Goal: Task Accomplishment & Management: Use online tool/utility

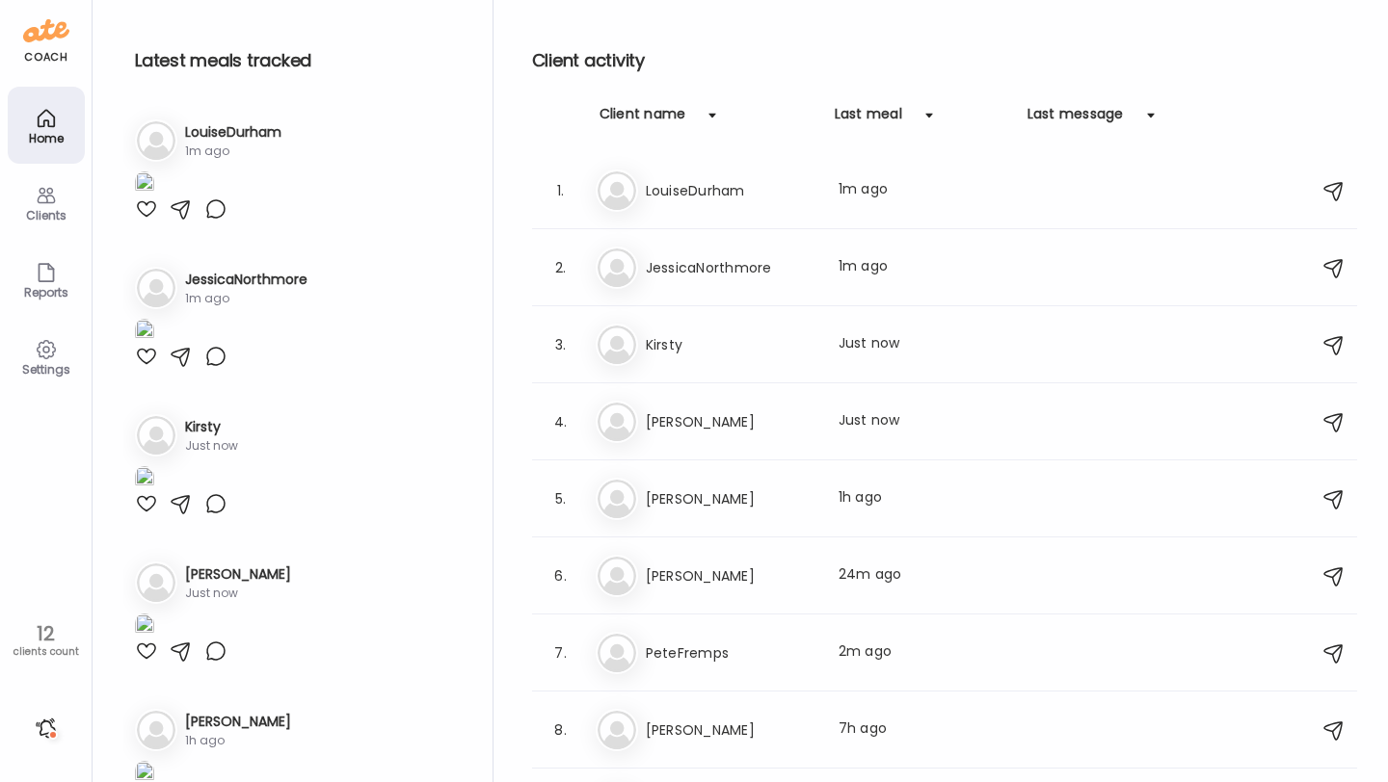
scroll to position [285, 0]
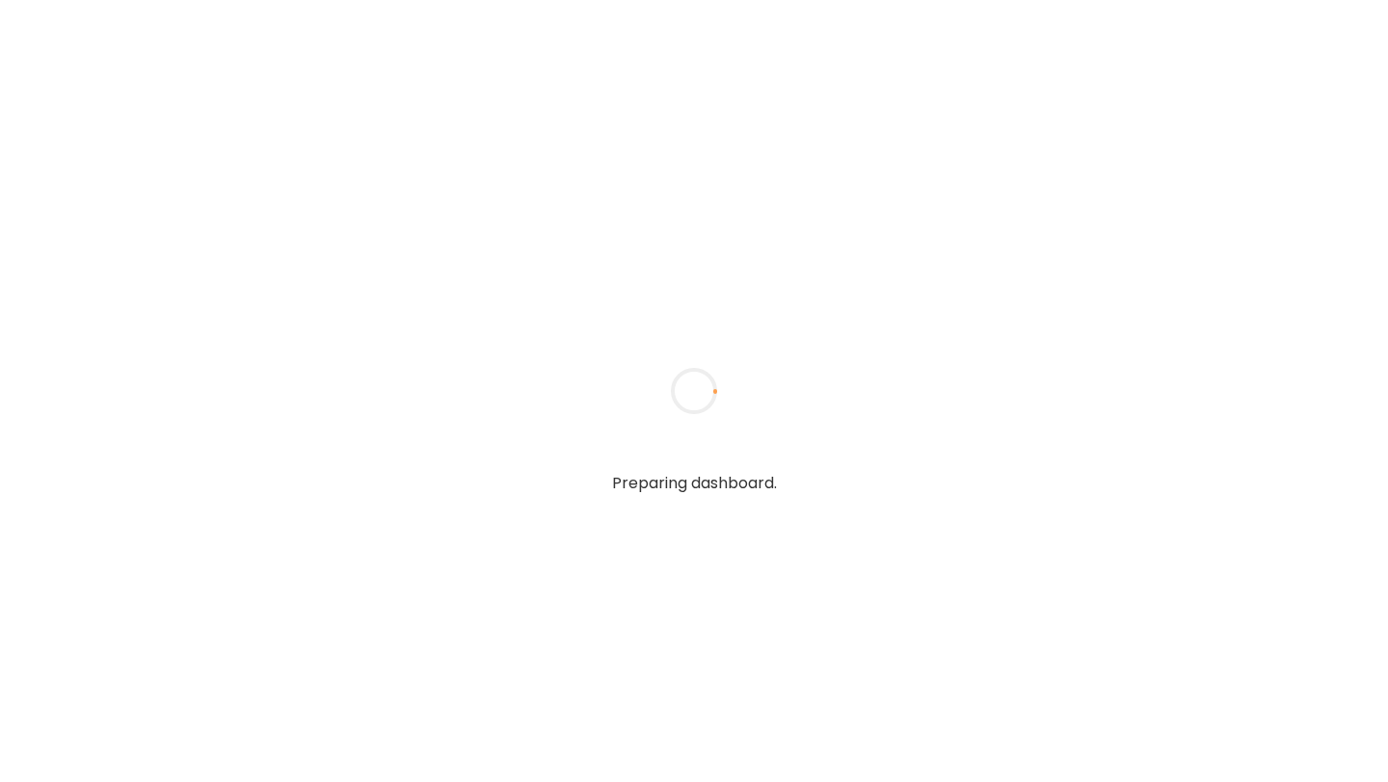
type input "**********"
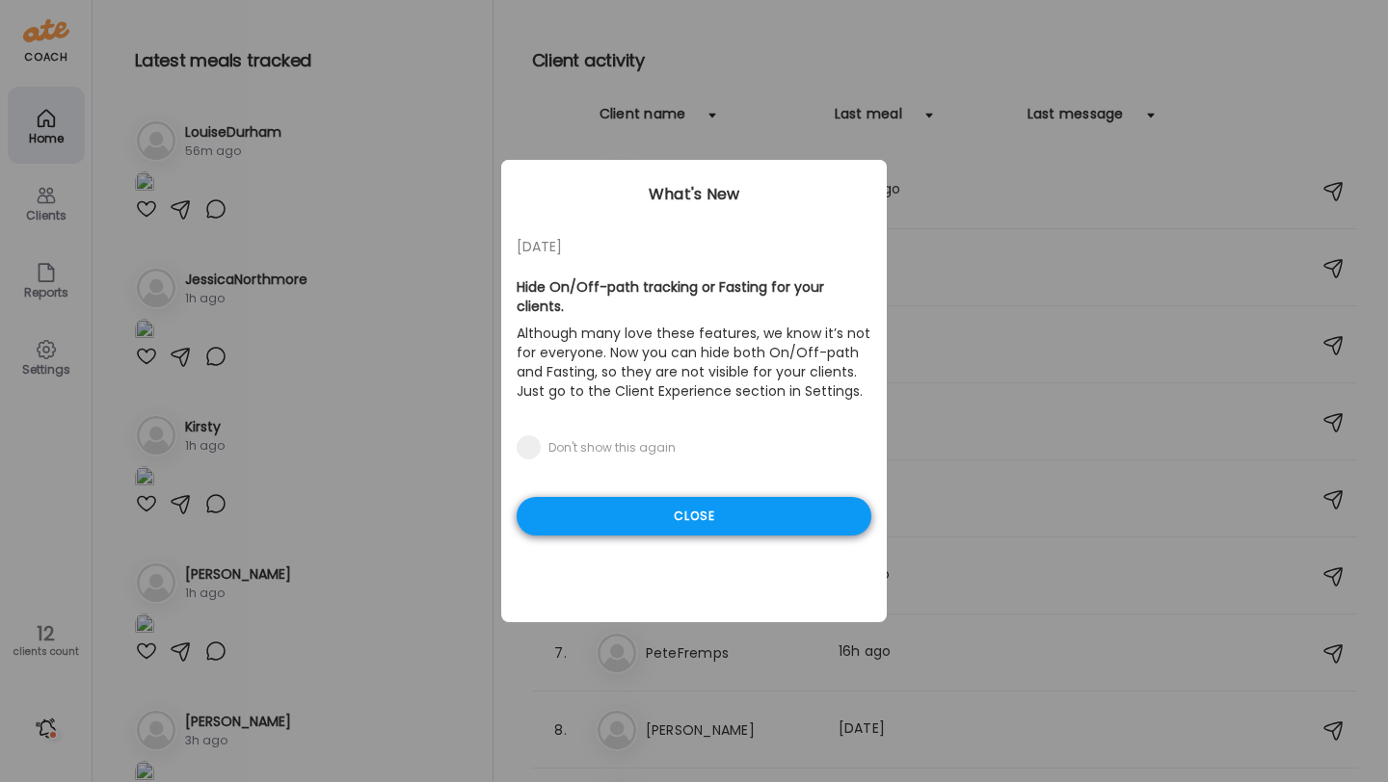
click at [644, 497] on div "Close" at bounding box center [693, 516] width 355 height 39
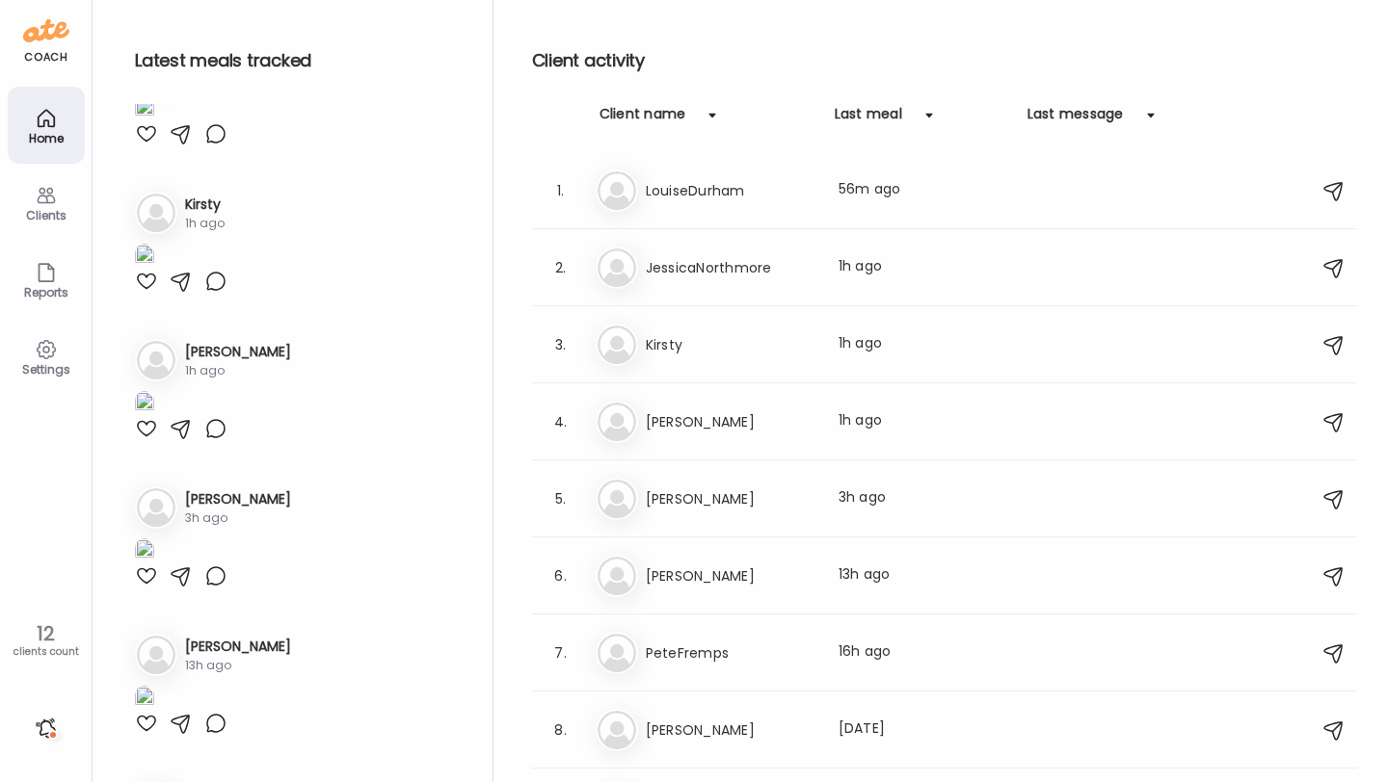
scroll to position [251, 0]
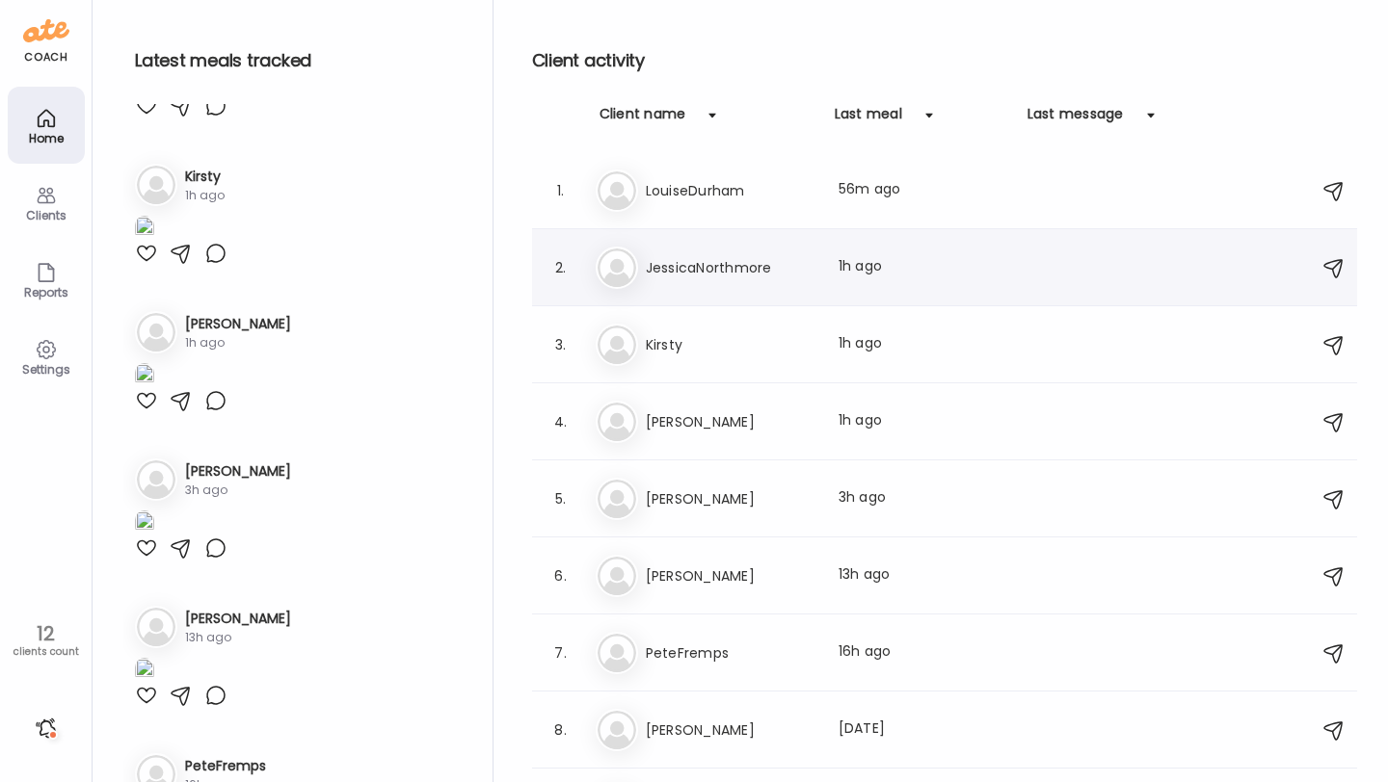
click at [723, 284] on div "Je JessicaNorthmore Last meal: 1h ago" at bounding box center [947, 268] width 703 height 42
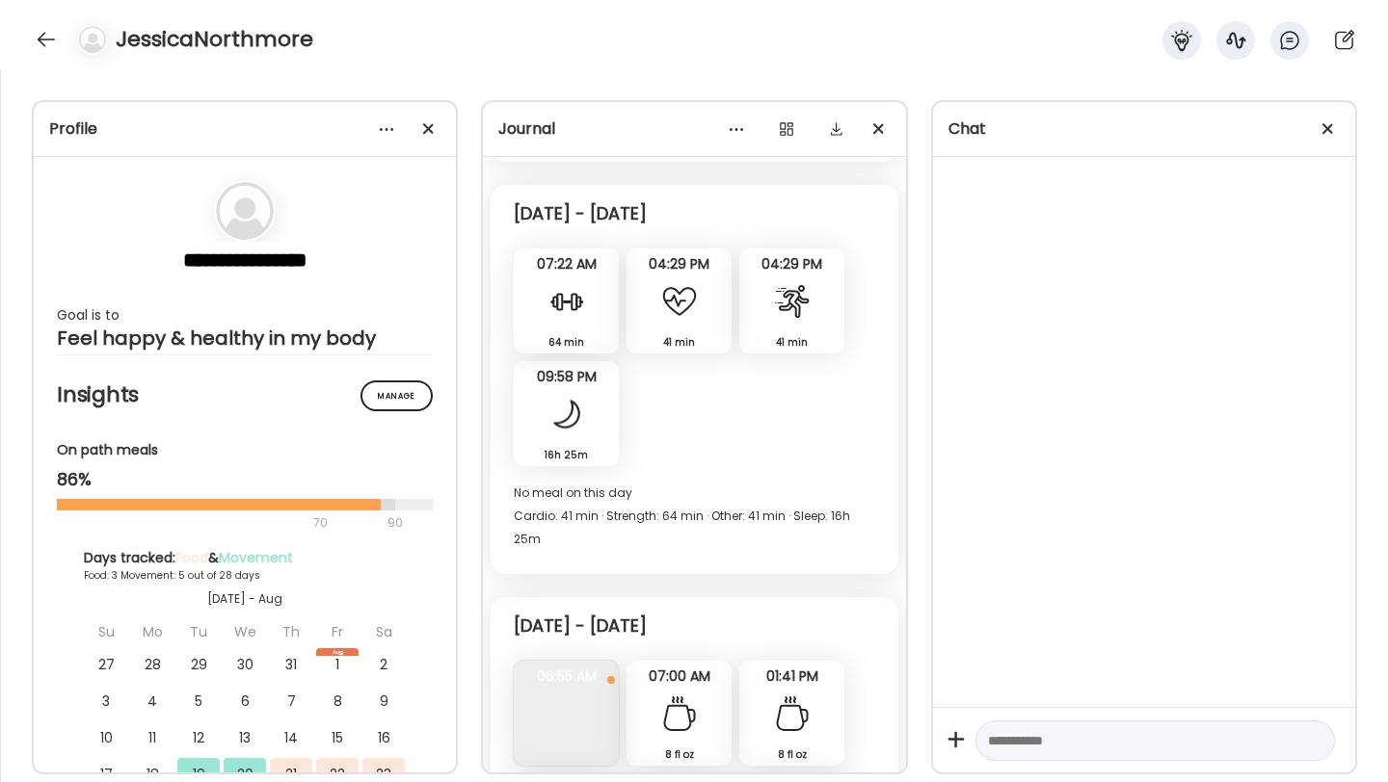
scroll to position [2629, 0]
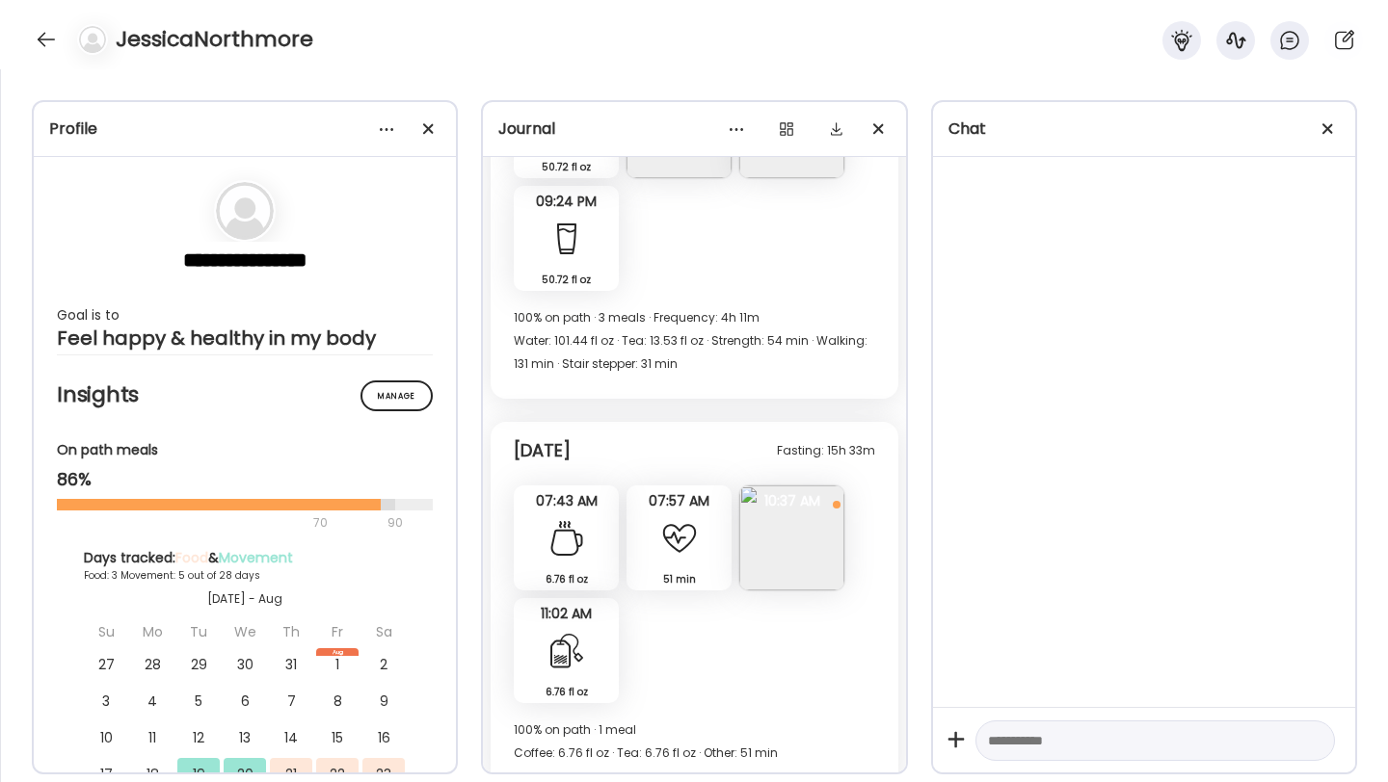
click at [761, 503] on img at bounding box center [791, 538] width 105 height 105
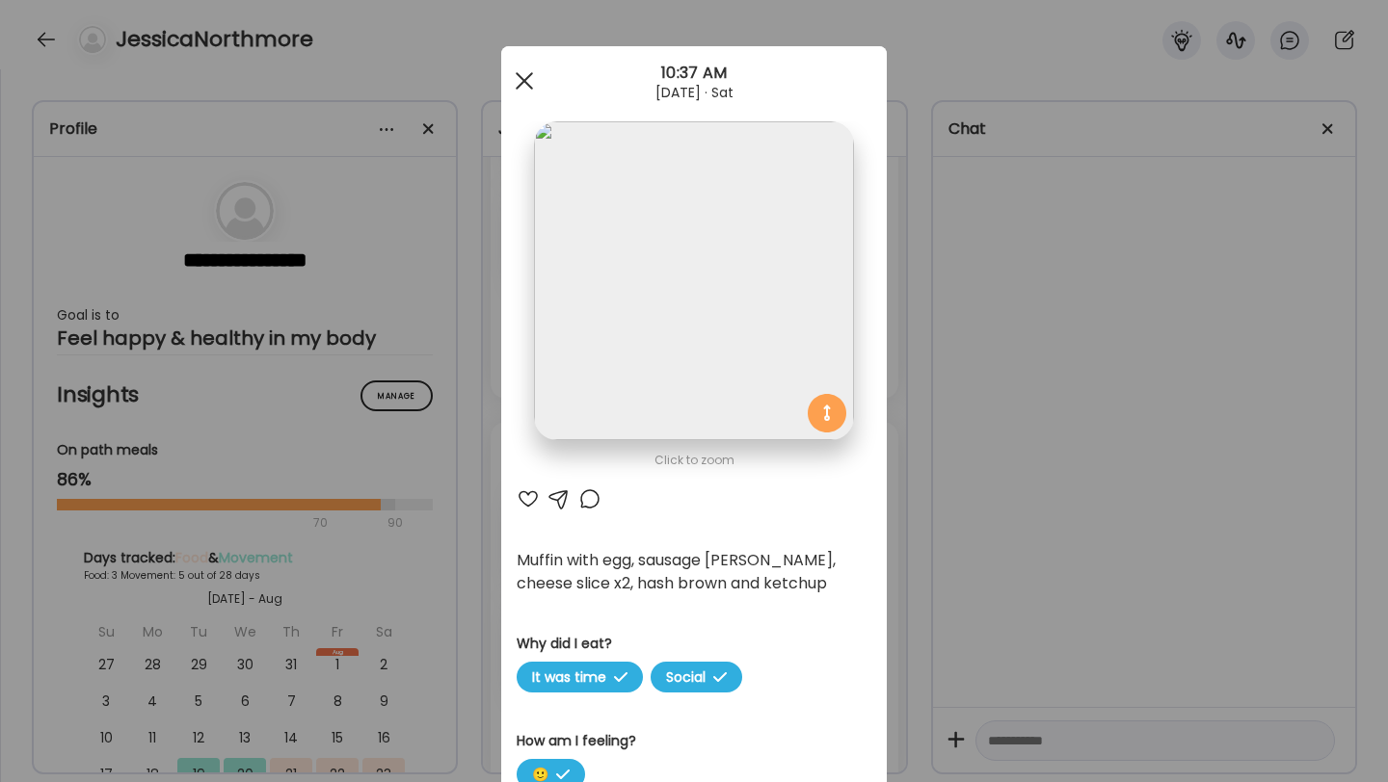
click at [525, 78] on span at bounding box center [524, 80] width 17 height 17
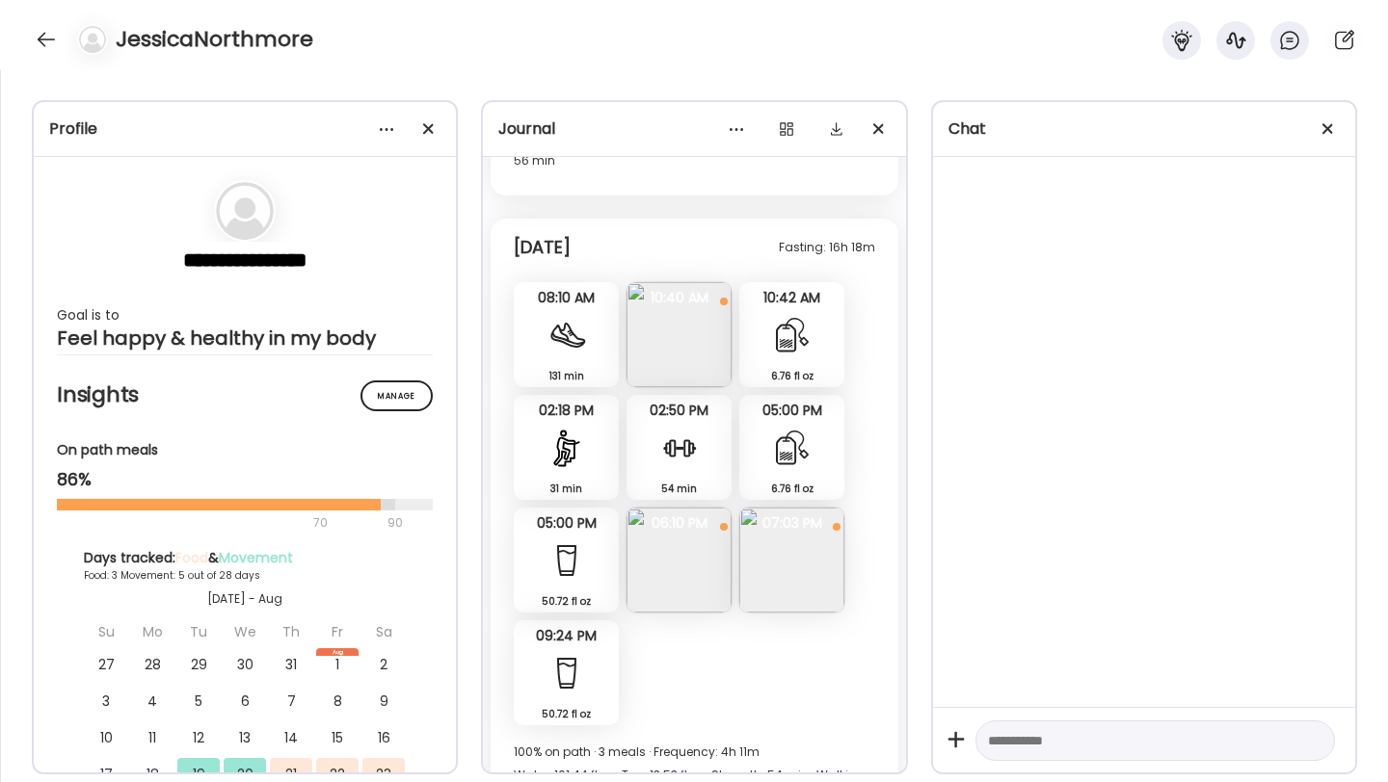
scroll to position [2193, 0]
click at [690, 526] on img at bounding box center [678, 561] width 105 height 105
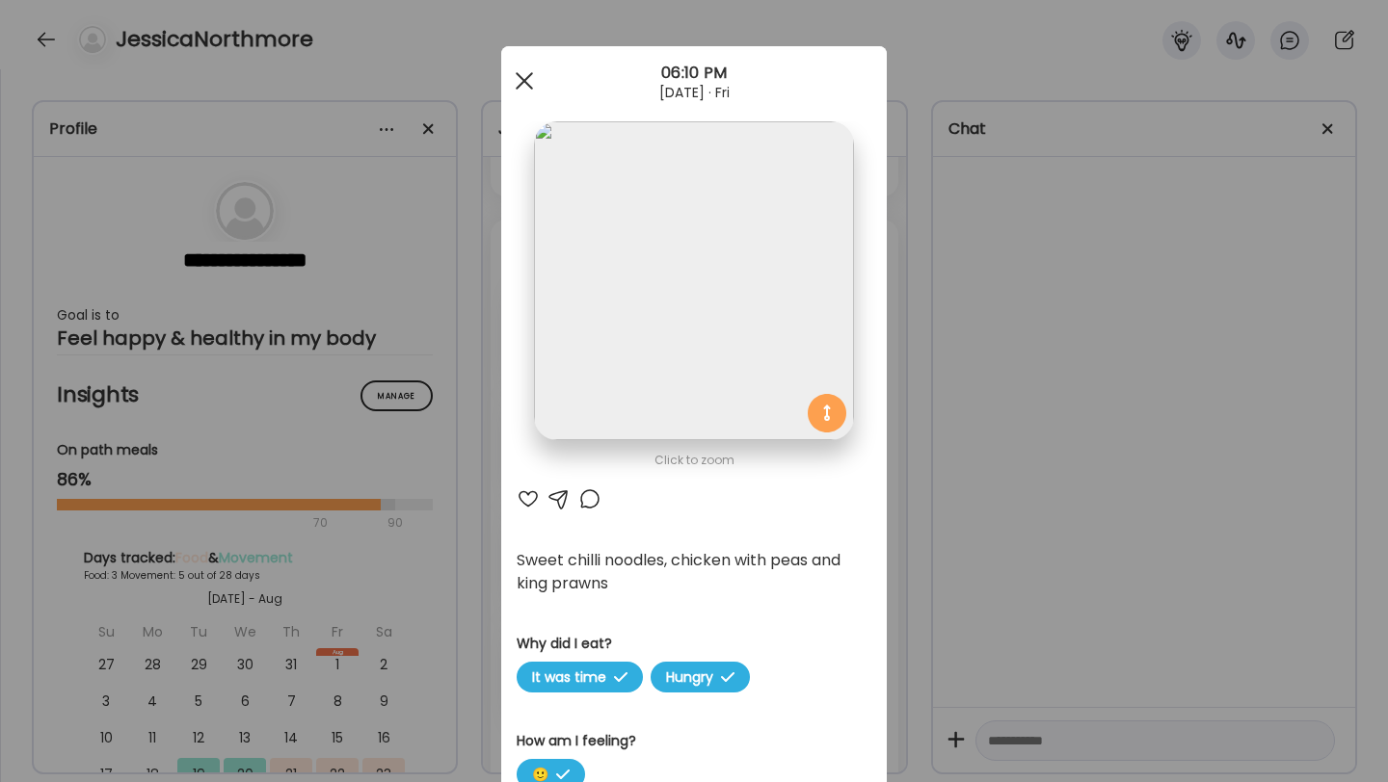
click at [528, 78] on div at bounding box center [524, 81] width 39 height 39
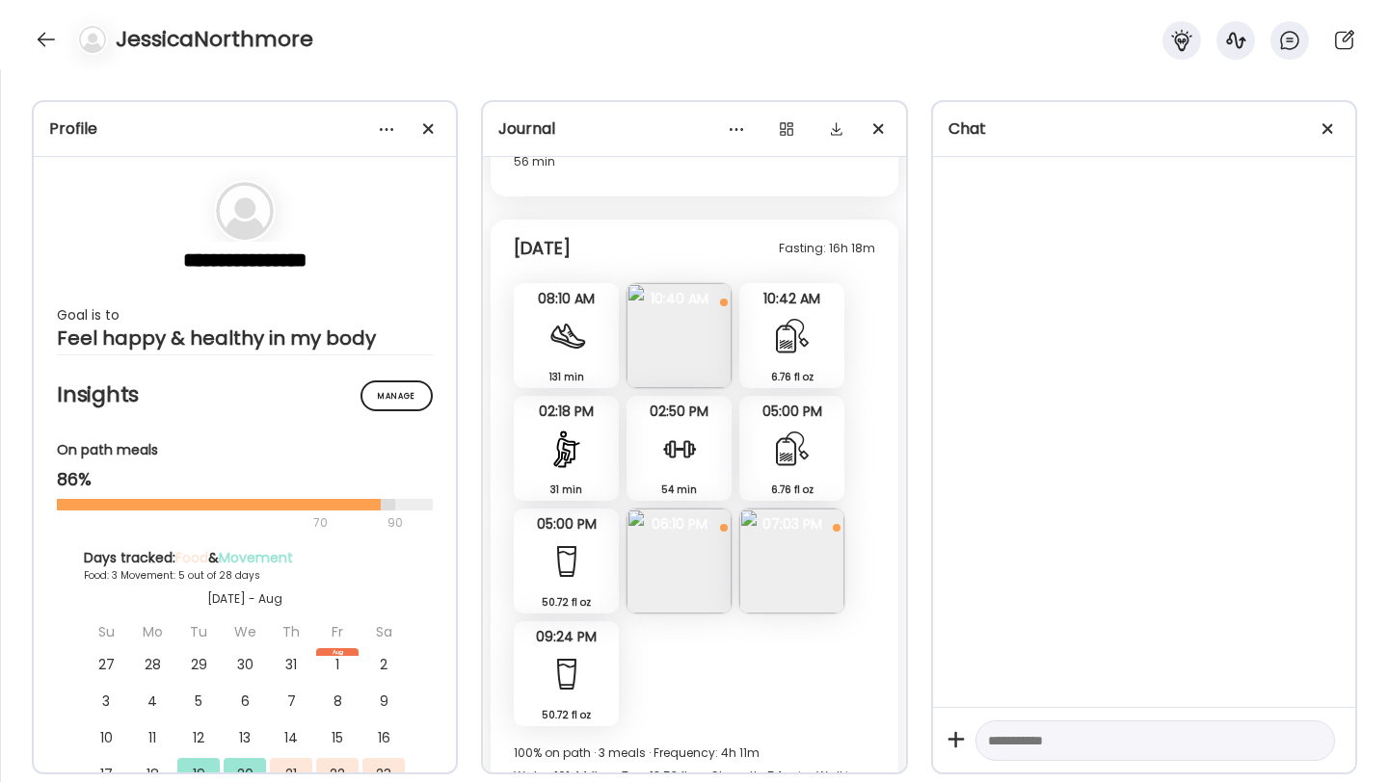
click at [788, 402] on div "6.76 fl oz Tea" at bounding box center [791, 448] width 105 height 105
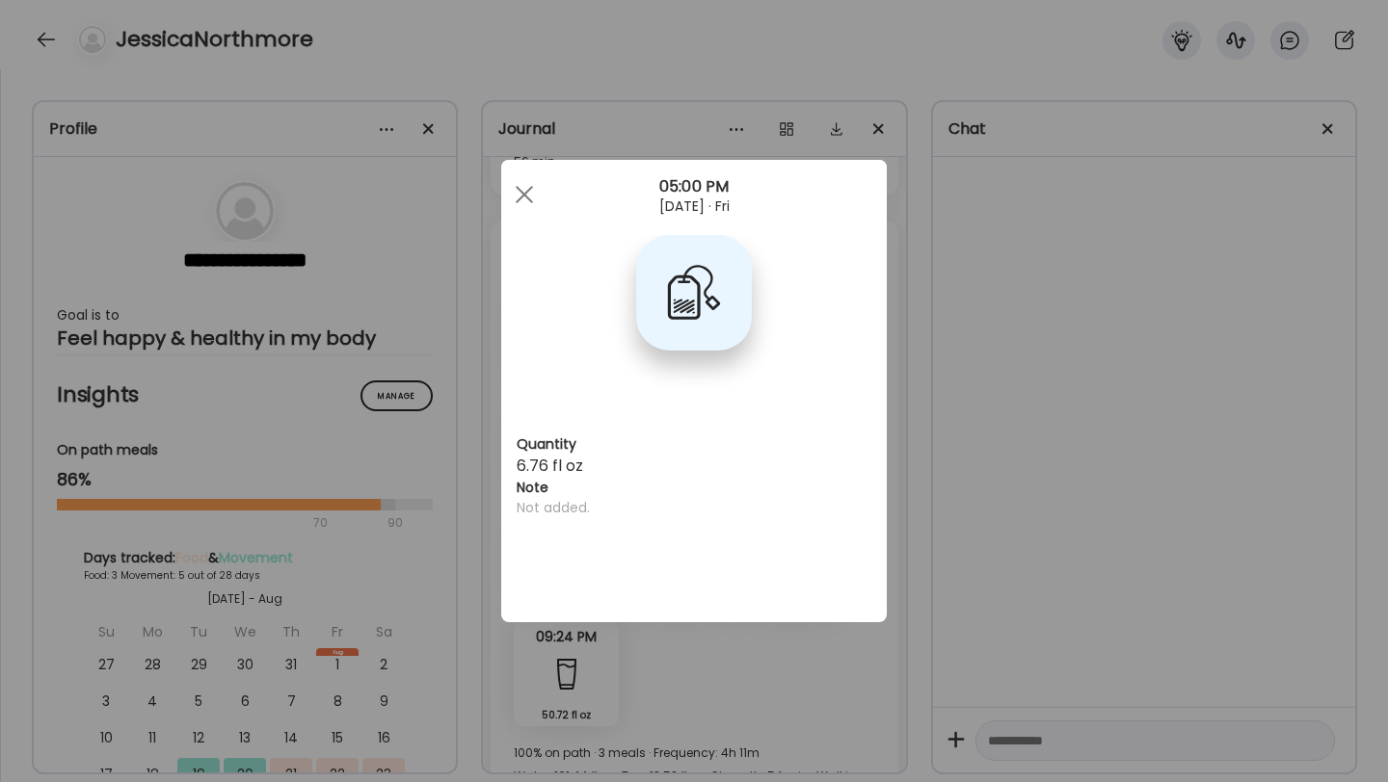
click at [507, 169] on div "Ate Coach Dashboard 05:00 PM Aug 22, 2025 · Fri" at bounding box center [693, 194] width 385 height 69
click at [519, 188] on div at bounding box center [524, 194] width 39 height 39
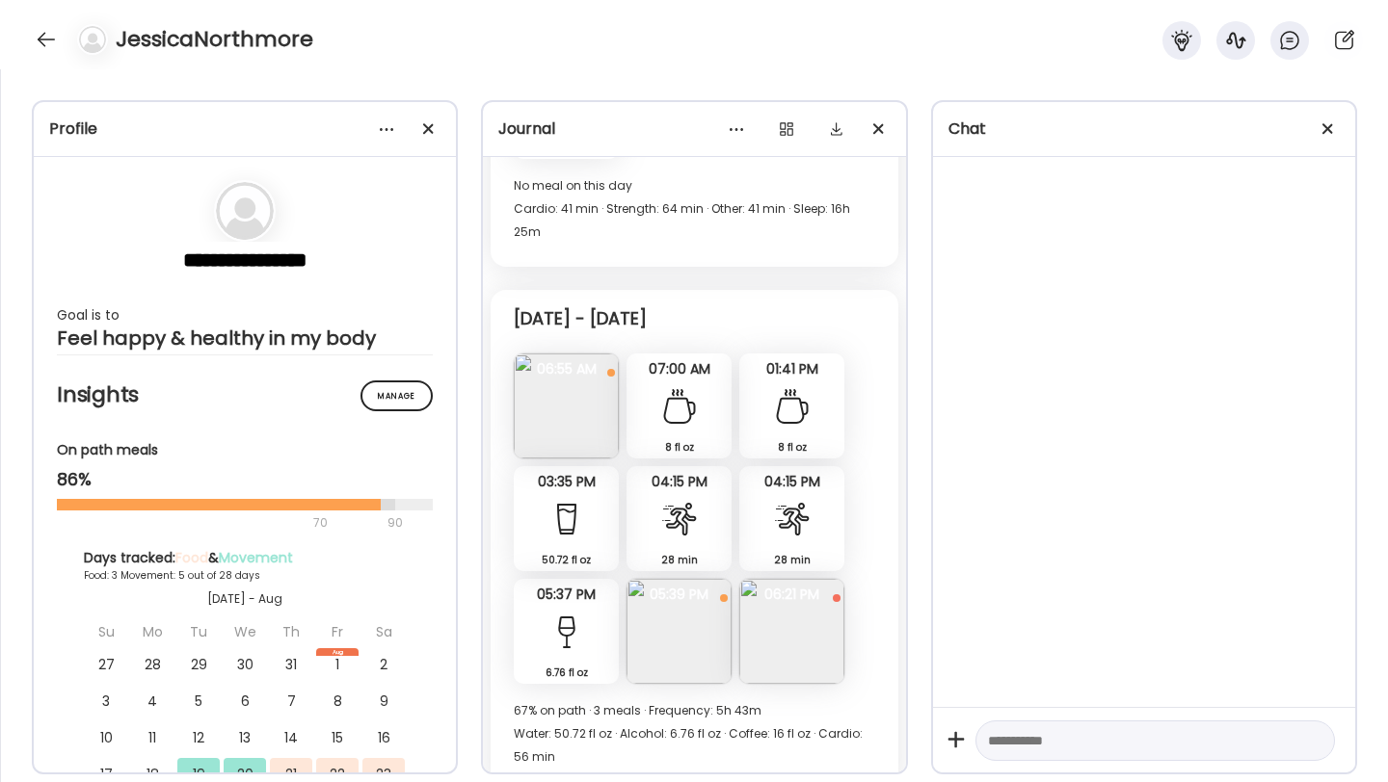
scroll to position [1597, 0]
click at [820, 629] on img at bounding box center [791, 632] width 105 height 105
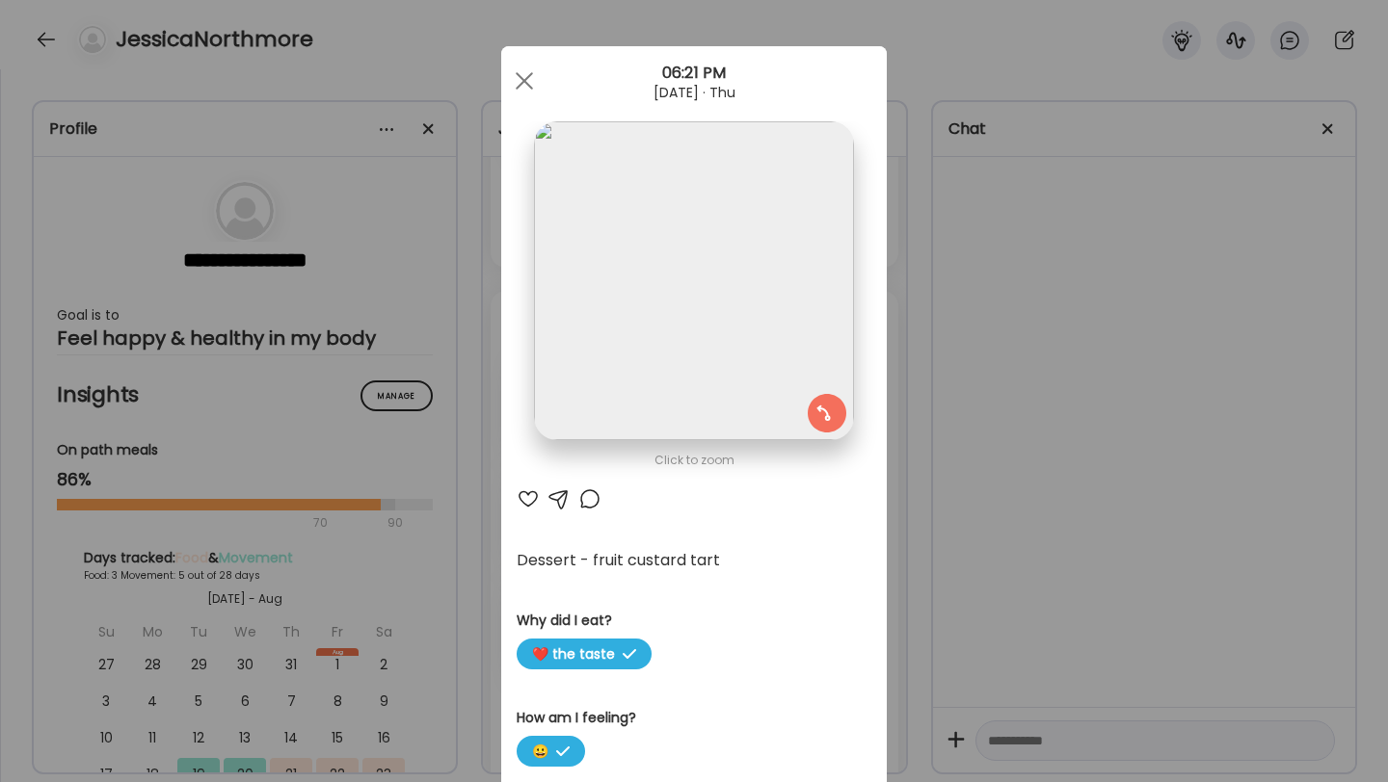
click at [507, 95] on div "Aug 21, 2025 · Thu" at bounding box center [693, 92] width 385 height 15
click at [517, 79] on div at bounding box center [524, 81] width 39 height 39
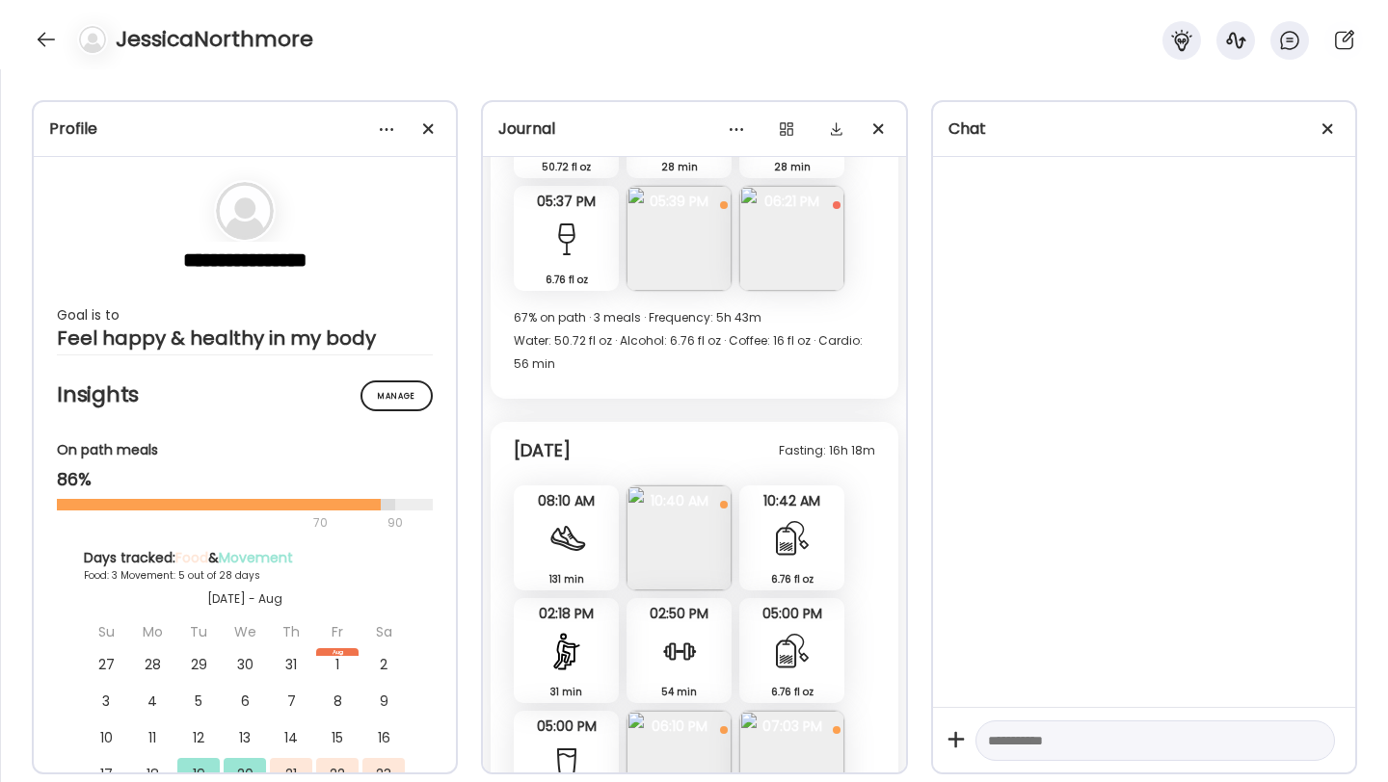
scroll to position [2629, 0]
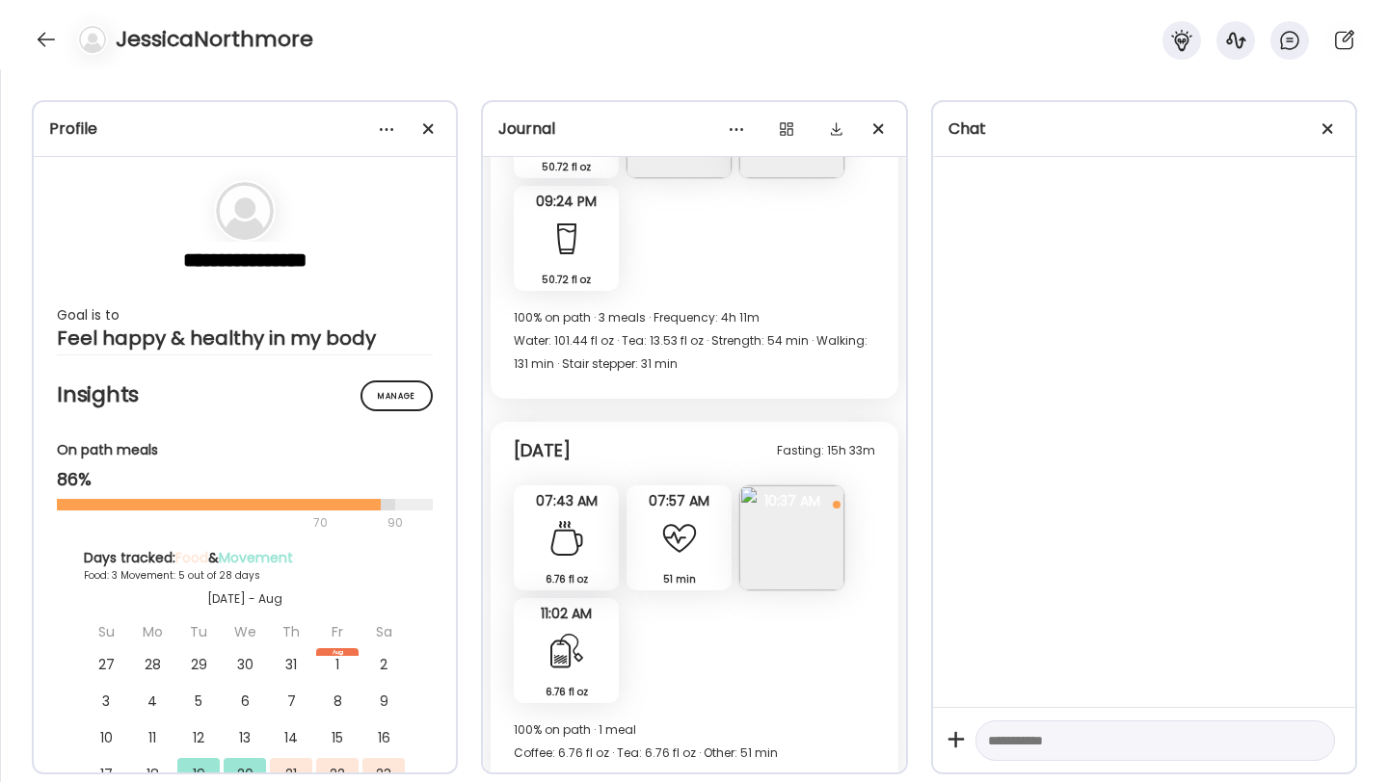
click at [673, 536] on div "51 min Other" at bounding box center [678, 538] width 105 height 105
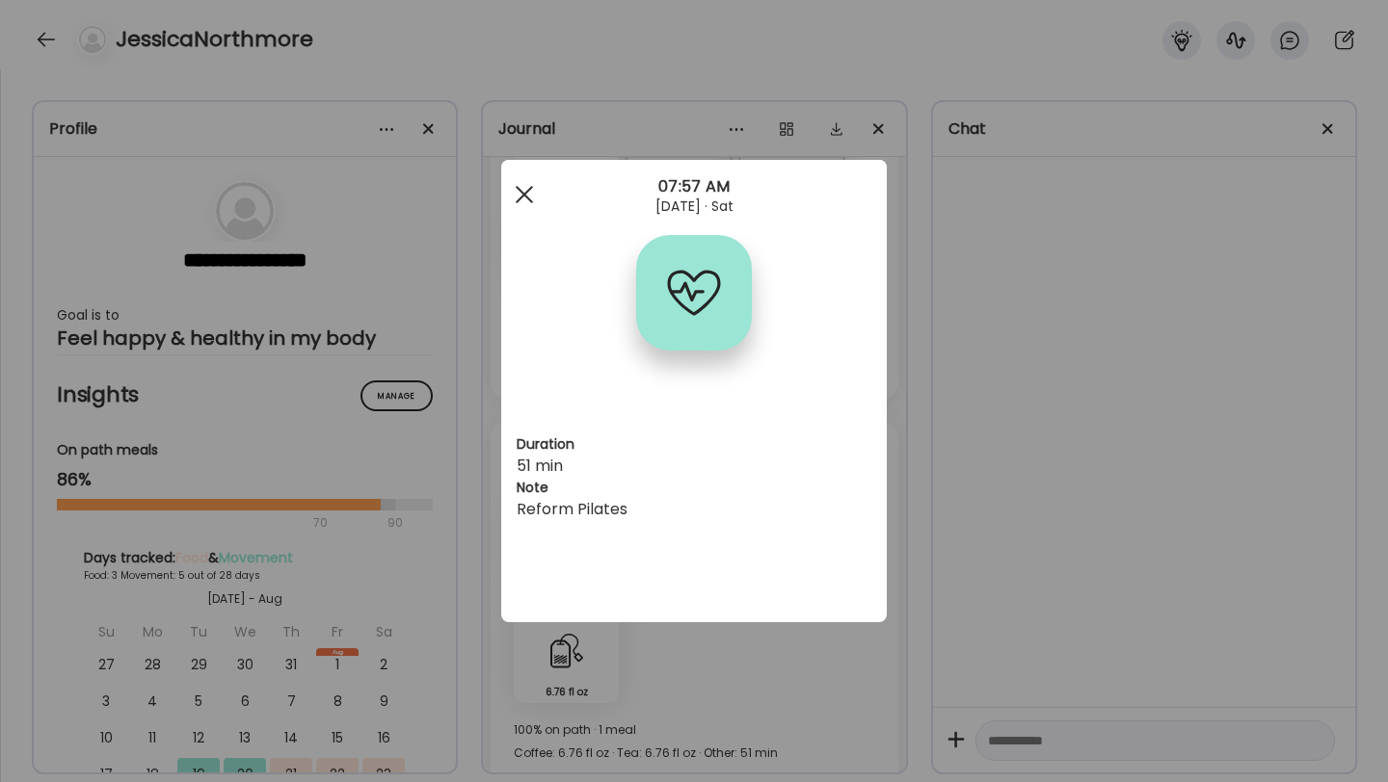
click at [517, 193] on div at bounding box center [524, 194] width 39 height 39
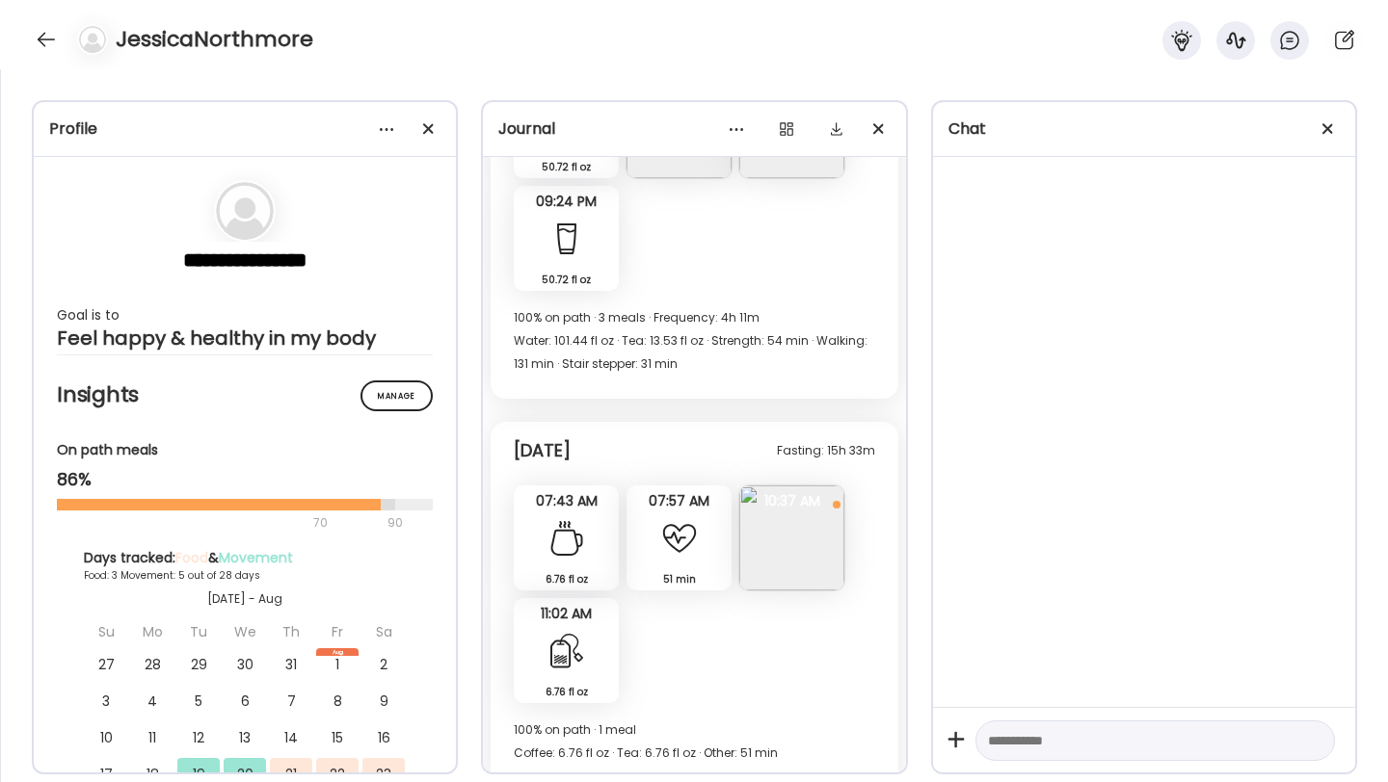
click at [584, 632] on div at bounding box center [566, 651] width 39 height 39
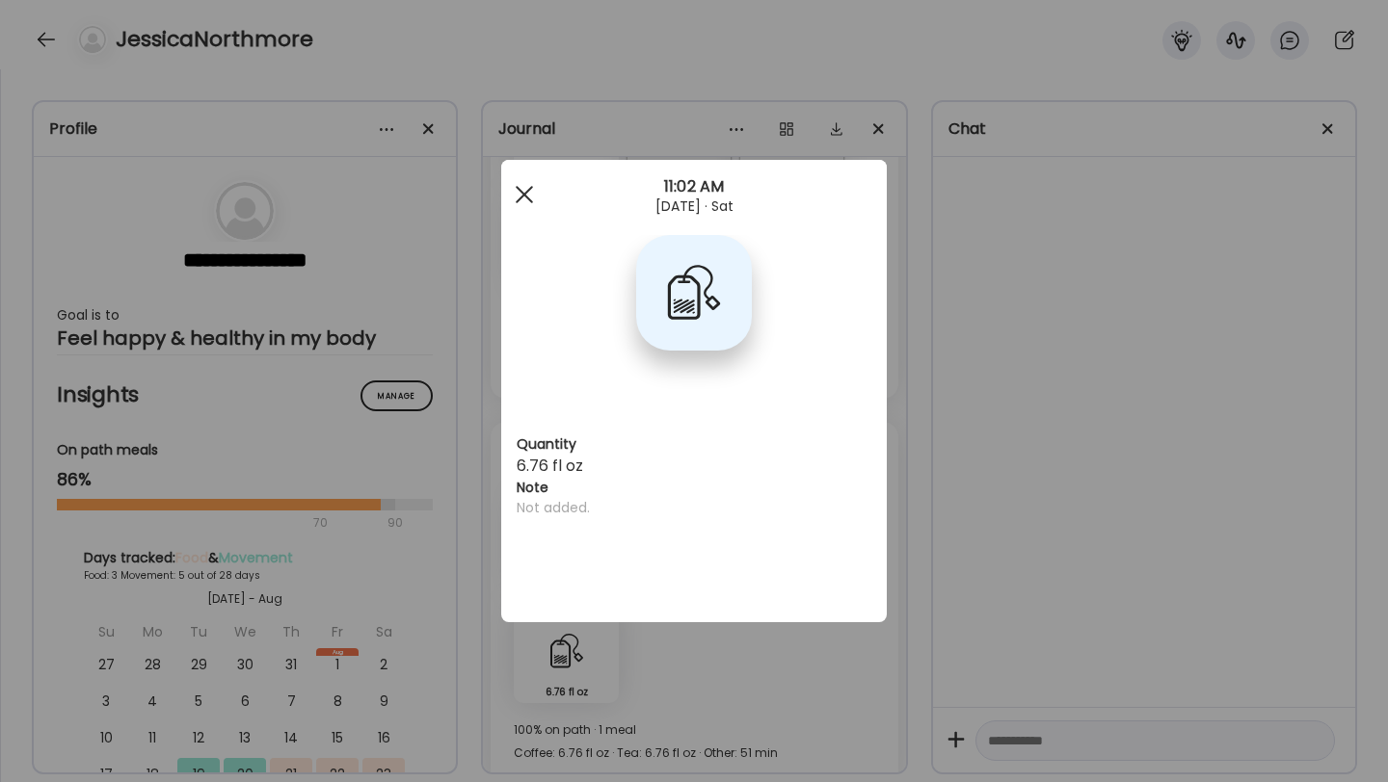
click at [512, 189] on div at bounding box center [524, 194] width 39 height 39
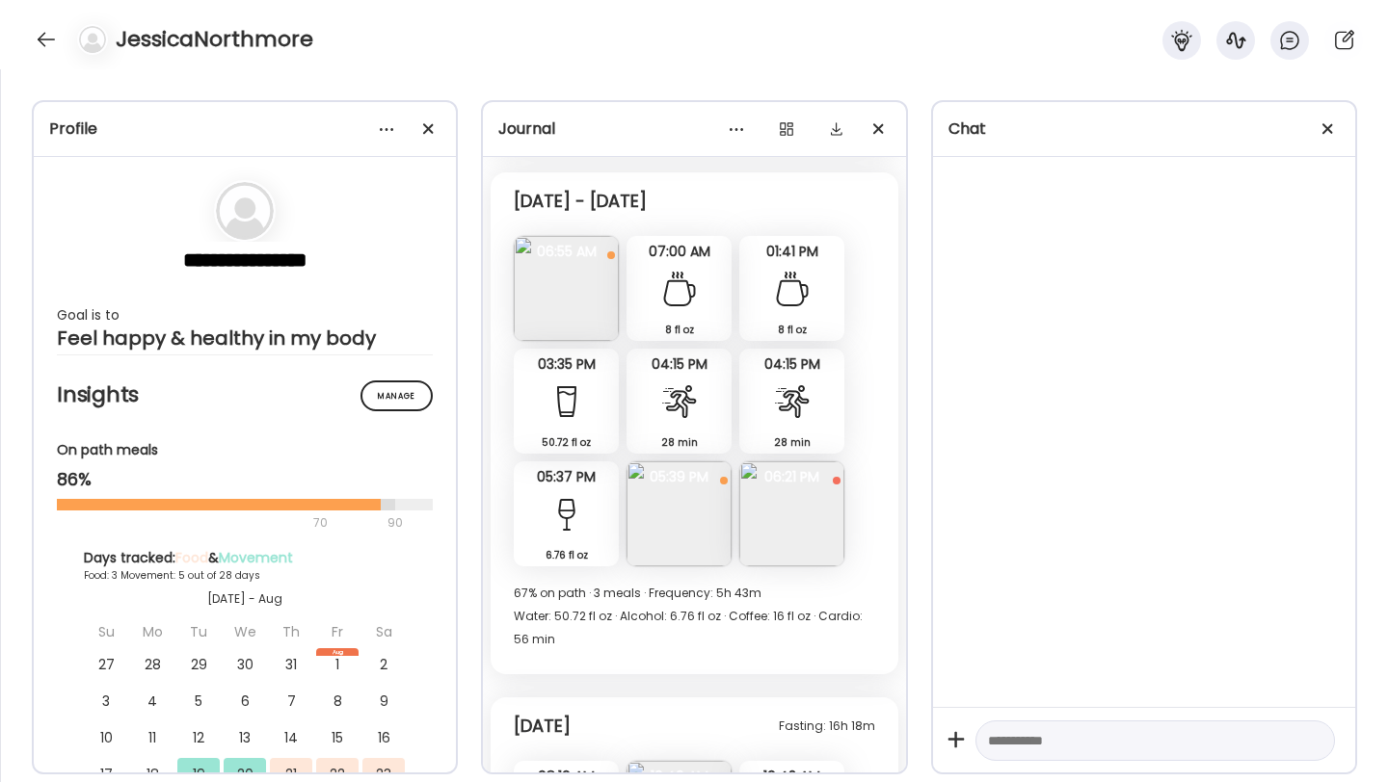
scroll to position [1716, 0]
click at [585, 512] on div "6.76 fl oz Alcohol" at bounding box center [566, 513] width 105 height 105
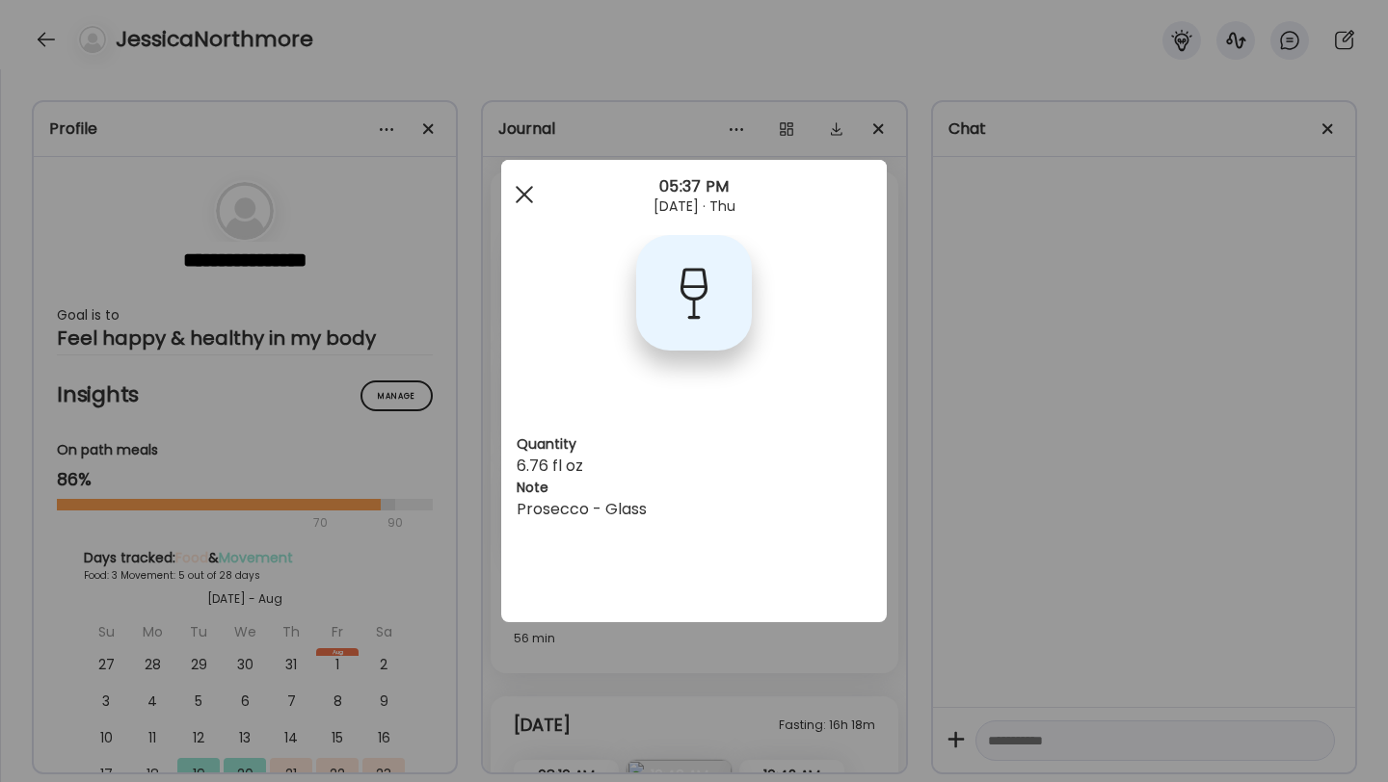
click at [521, 197] on span at bounding box center [524, 194] width 17 height 17
